Goal: Transaction & Acquisition: Purchase product/service

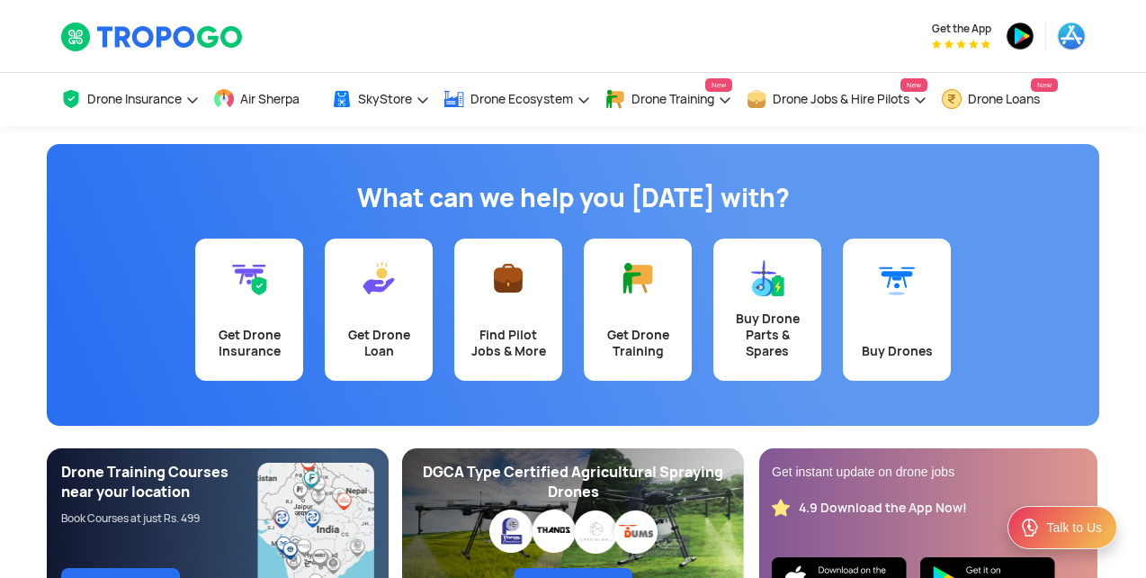
click at [221, 343] on div "Get Drone Insurance" at bounding box center [249, 343] width 86 height 32
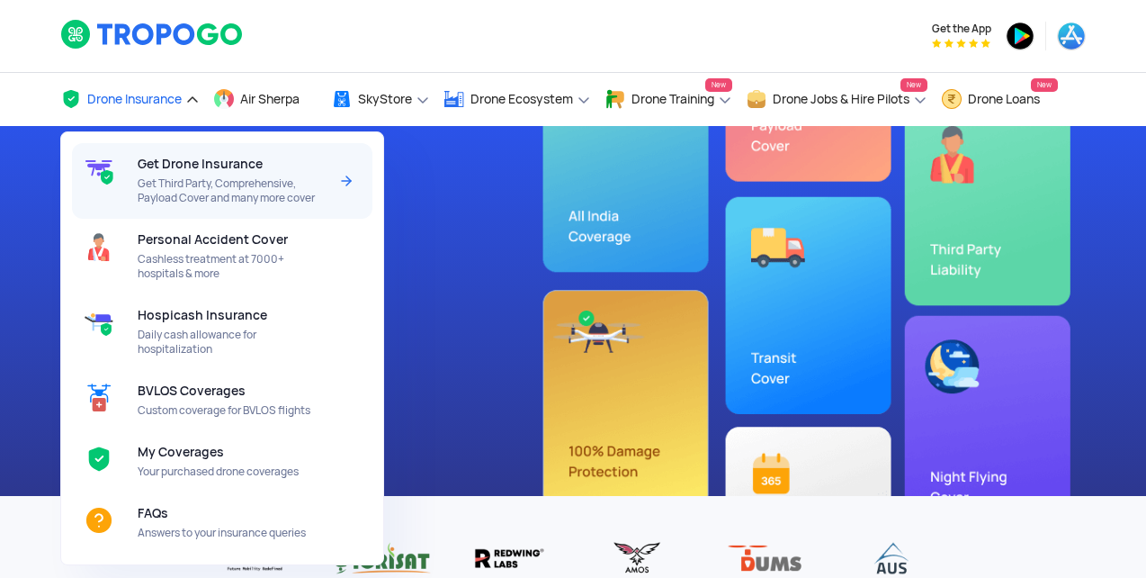
click at [180, 176] on span "Get Third Party, Comprehensive, Payload Cover and many more cover" at bounding box center [233, 190] width 190 height 29
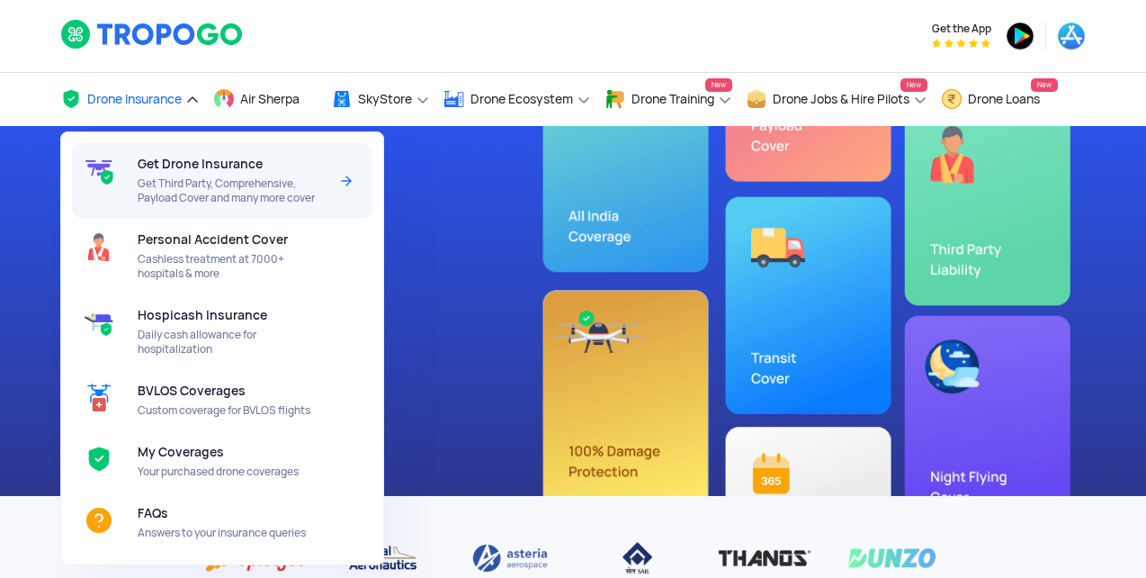
click at [195, 158] on span "Get Drone Insurance" at bounding box center [200, 164] width 125 height 14
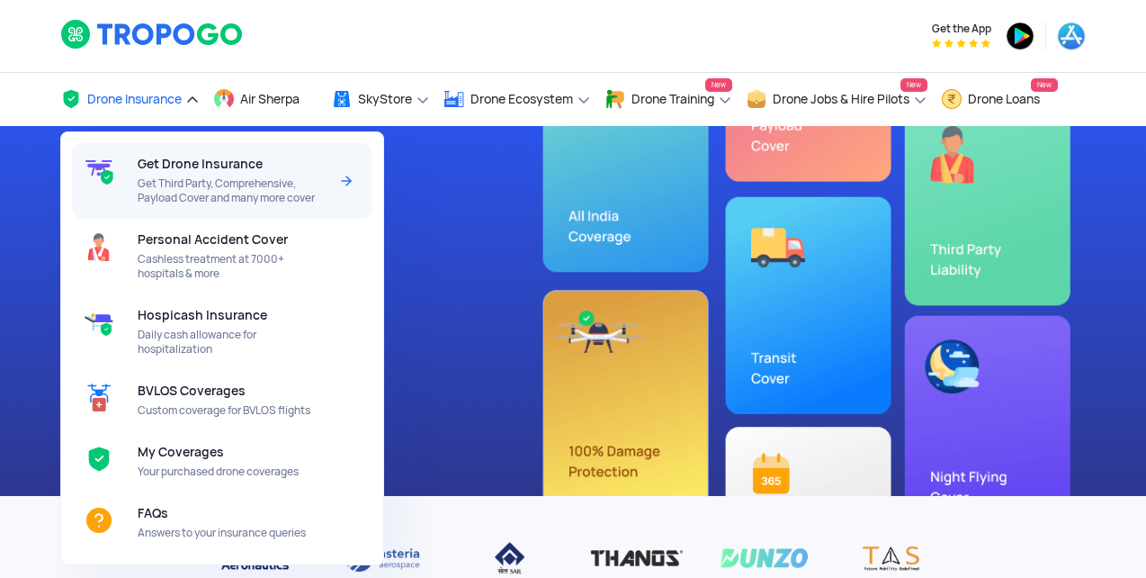
click at [345, 182] on img at bounding box center [347, 181] width 22 height 22
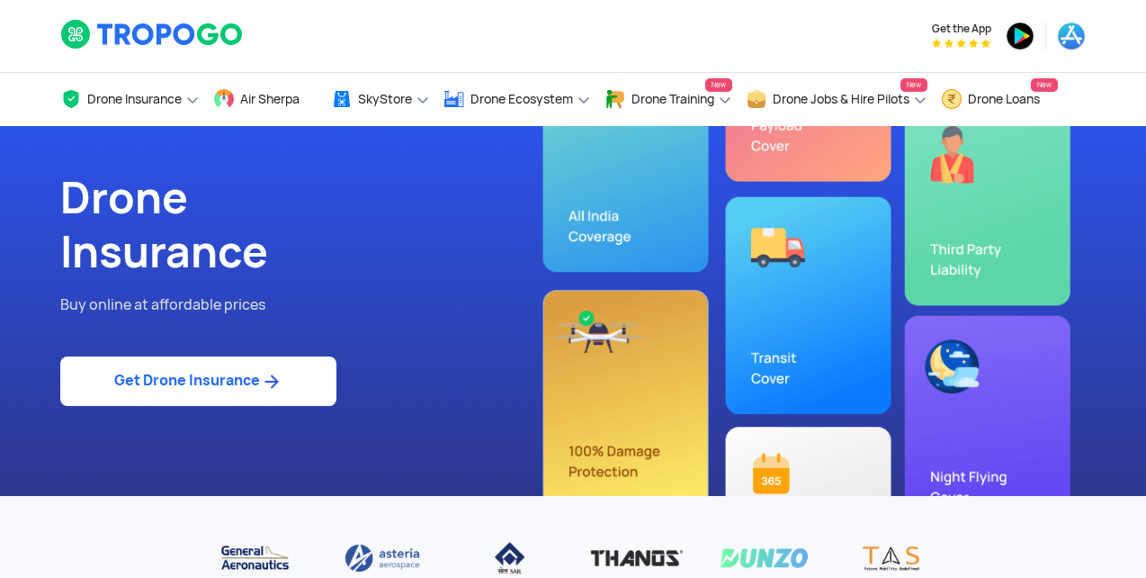
click at [209, 363] on link "Get Drone Insurance" at bounding box center [198, 380] width 276 height 49
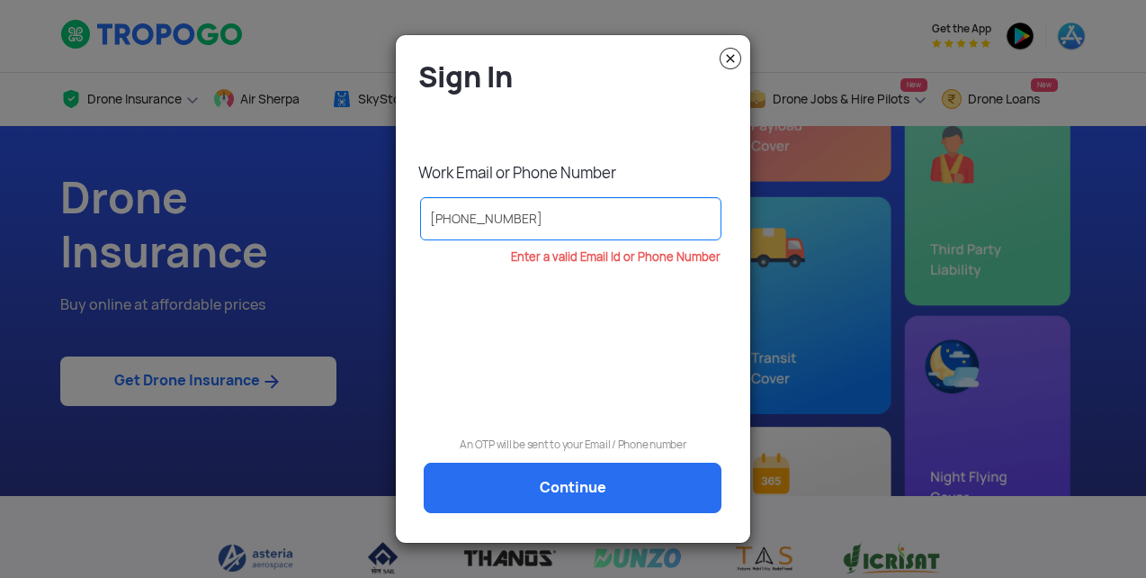
click at [456, 223] on input "+91 92501 87376" at bounding box center [570, 218] width 301 height 43
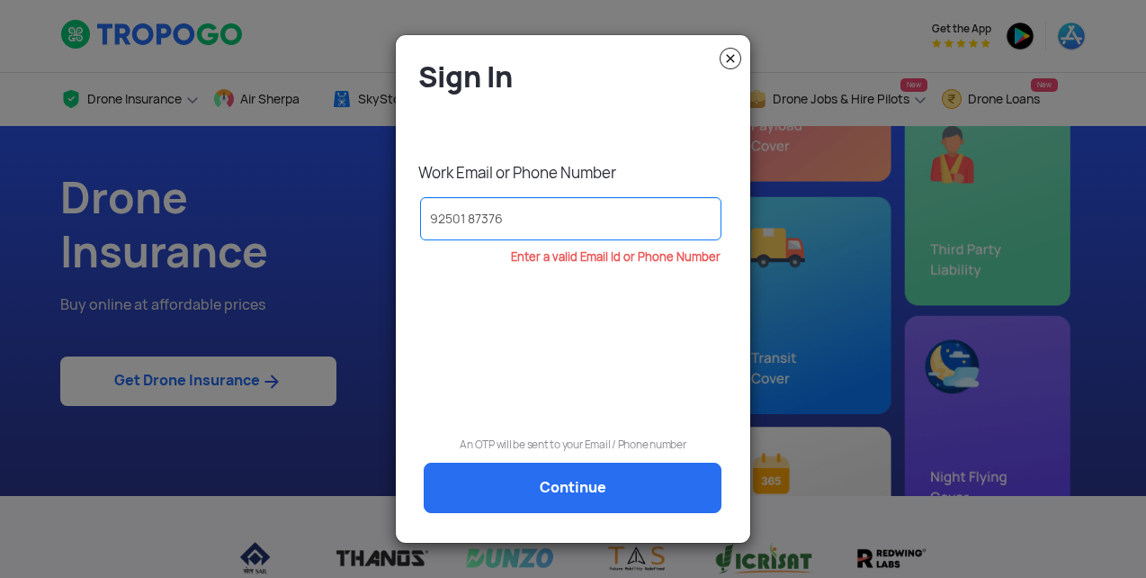
type input "9250187376"
